Goal: Browse casually

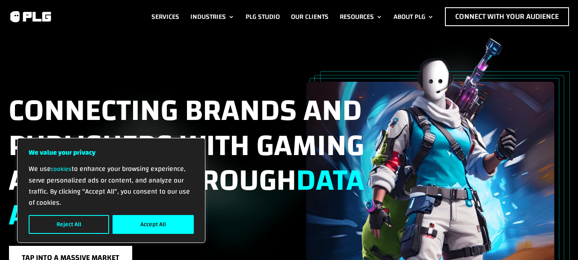
click at [45, 48] on div "Connecting brands and publishers with gaming audiences through data and insight…" at bounding box center [289, 156] width 561 height 236
